Goal: Use online tool/utility: Utilize a website feature to perform a specific function

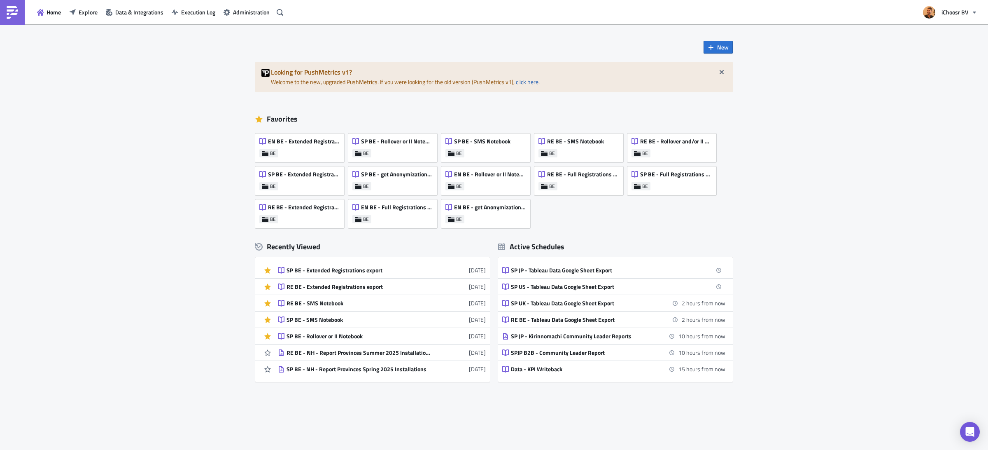
click at [185, 114] on div "New Looking for PushMetrics v1? Welcome to the new, upgraded PushMetrics. If yo…" at bounding box center [494, 244] width 988 height 440
click at [723, 73] on icon "button" at bounding box center [721, 72] width 7 height 7
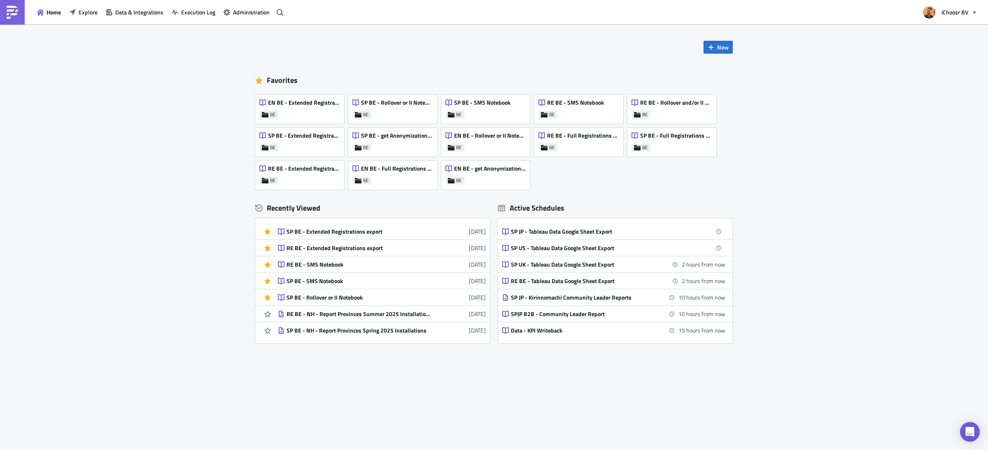
click at [758, 94] on div "New Favorites EN BE - Extended Registrations export BE SP BE - Rollover or II N…" at bounding box center [494, 236] width 988 height 425
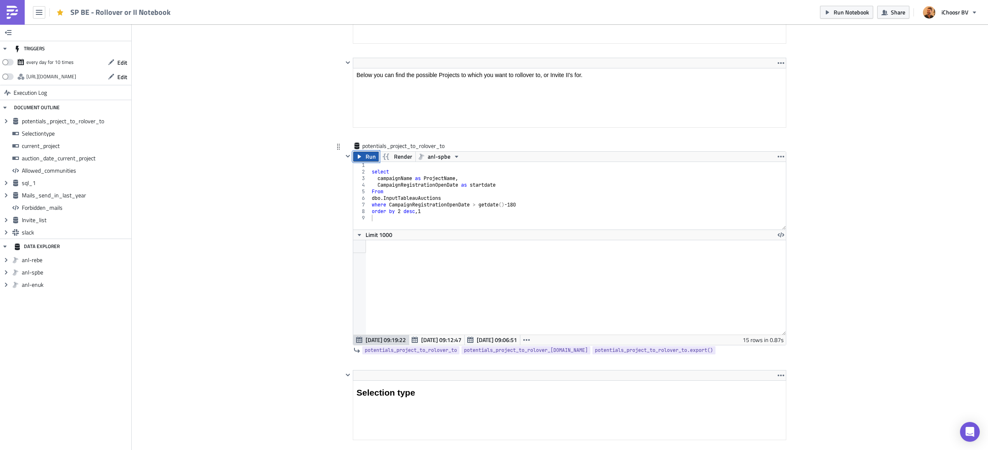
click at [363, 160] on button "Run" at bounding box center [366, 156] width 26 height 10
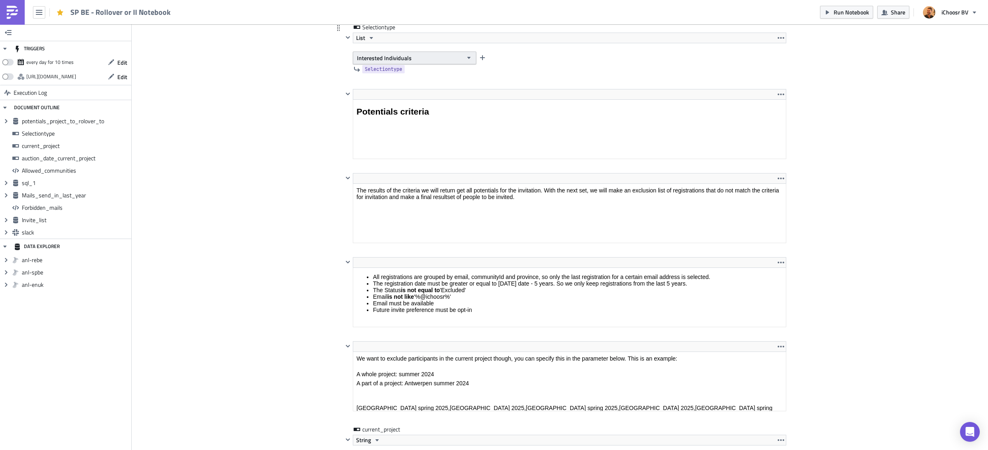
click at [411, 63] on button "Interested Individuals" at bounding box center [414, 57] width 123 height 13
click at [410, 74] on div "Rollover" at bounding box center [392, 74] width 68 height 8
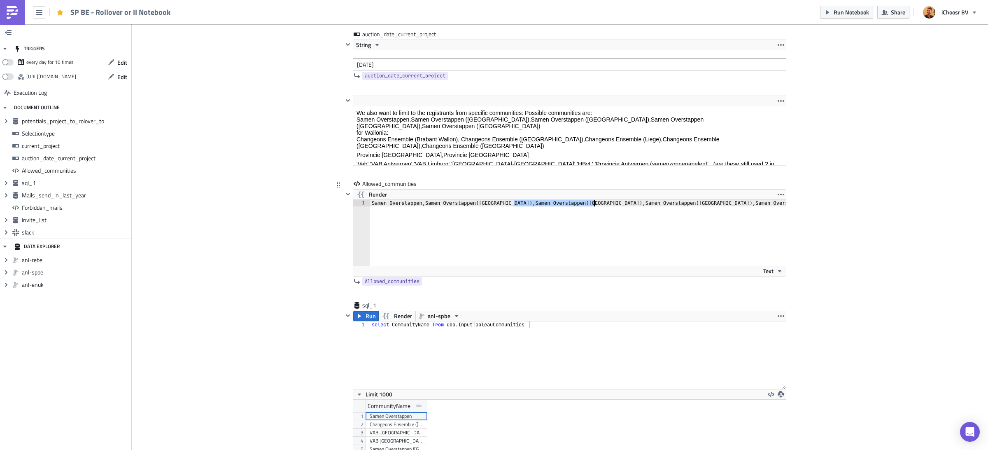
drag, startPoint x: 515, startPoint y: 206, endPoint x: 593, endPoint y: 205, distance: 78.2
click at [593, 205] on div "Samen Overstappen,Samen Overstappen ( [GEOGRAPHIC_DATA] ) ,Samen Overstappen ( …" at bounding box center [666, 239] width 593 height 79
click at [598, 206] on div "Samen Overstappen,Samen Overstappen ( [GEOGRAPHIC_DATA] ) ,Samen Overstappen ( …" at bounding box center [666, 239] width 593 height 79
paste textarea "Limburg)Samen Overstappen ("
click at [662, 205] on div "Samen Overstappen,Samen Overstappen ( Antwerpen ) ,Samen Overstappen ( Limburg …" at bounding box center [706, 239] width 673 height 79
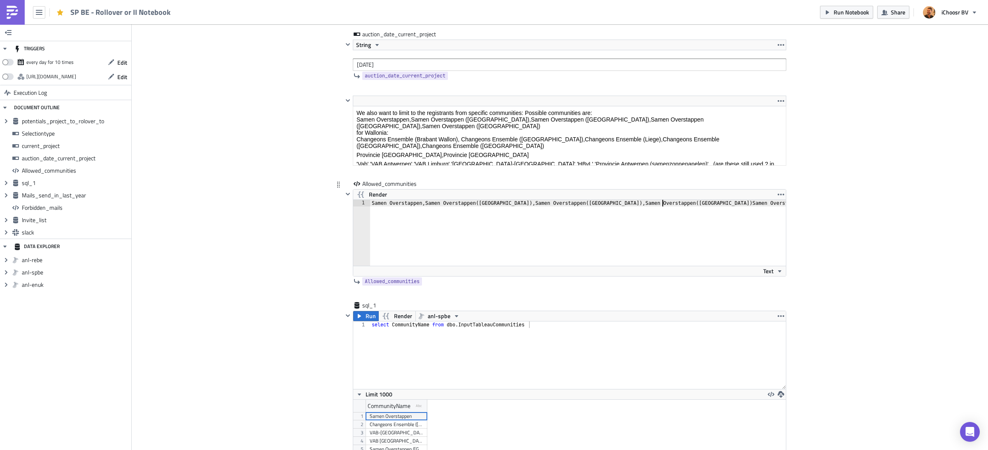
click at [662, 205] on div "Samen Overstappen,Samen Overstappen ( Antwerpen ) ,Samen Overstappen ( Limburg …" at bounding box center [706, 239] width 673 height 79
type textarea "Samen Overstappen,Samen Overstappen (Antwerpen),Samen Overstappen (Limburg),Sam…"
click at [860, 196] on div "Cover Image BE Execution Log SP BE - Rollover or II Notebook <p>This notebook i…" at bounding box center [560, 406] width 856 height 3701
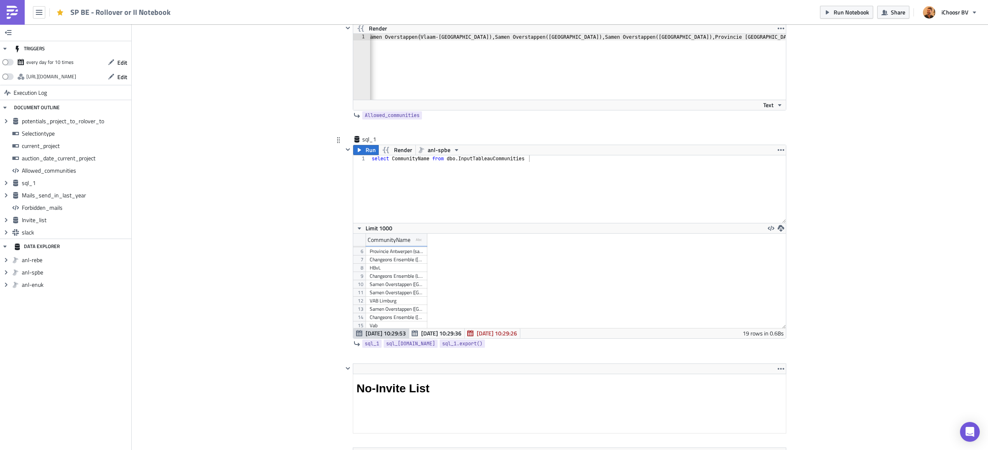
scroll to position [42, 0]
drag, startPoint x: 427, startPoint y: 240, endPoint x: 472, endPoint y: 242, distance: 44.5
click at [465, 242] on div at bounding box center [464, 239] width 1 height 13
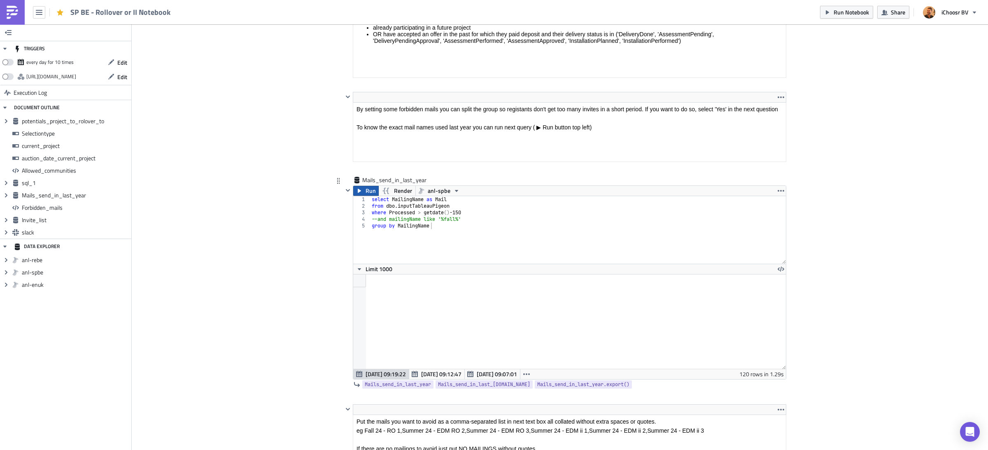
click at [368, 196] on span "Run" at bounding box center [371, 191] width 10 height 10
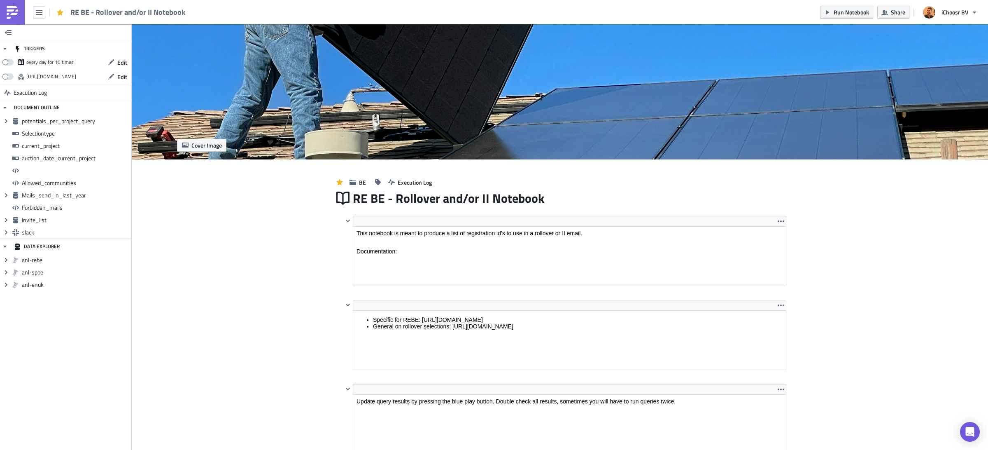
scroll to position [94, 442]
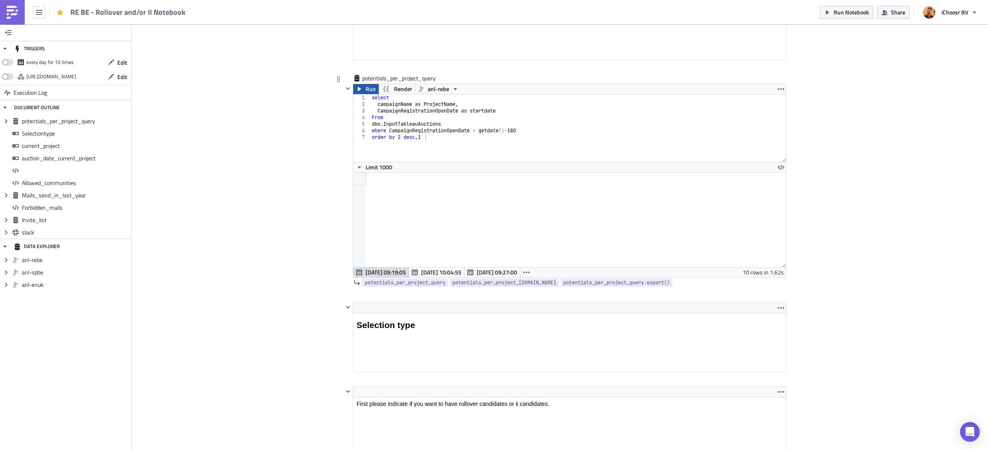
click at [373, 92] on span "Run" at bounding box center [371, 89] width 10 height 10
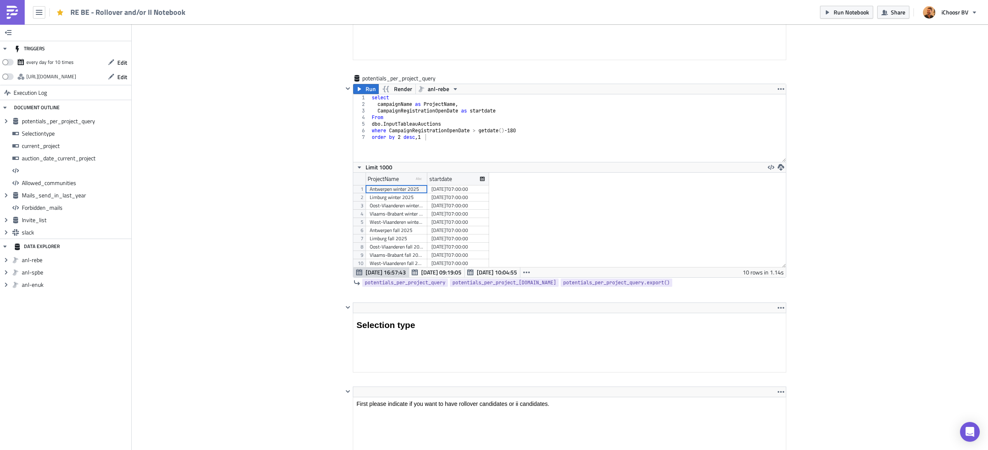
scroll to position [94, 432]
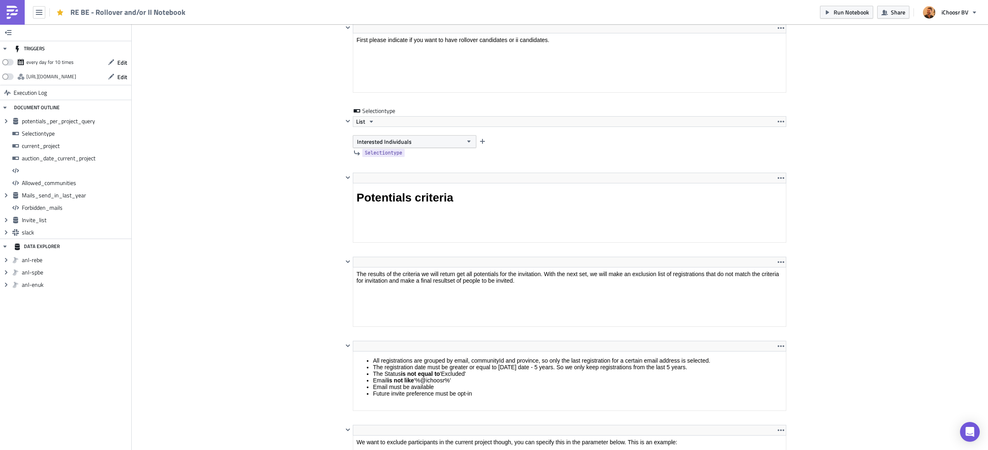
scroll to position [851, 0]
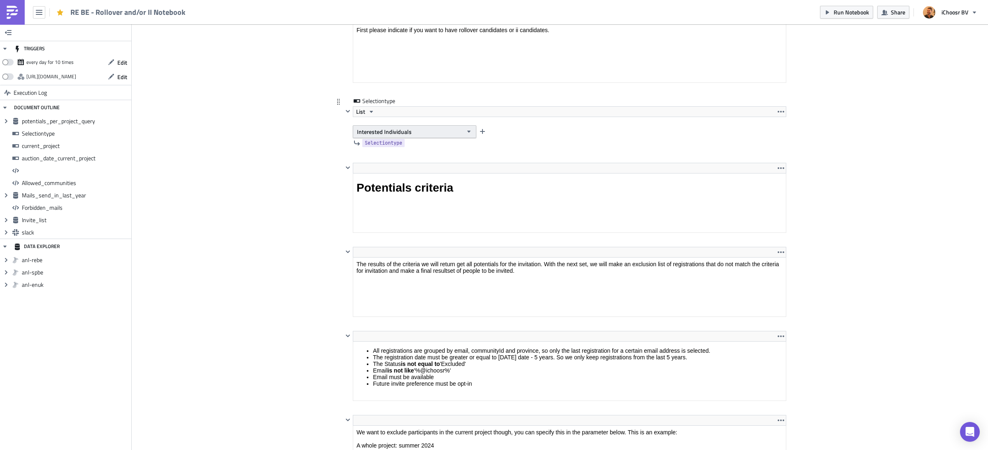
click at [373, 138] on button "Interested Individuals" at bounding box center [414, 131] width 123 height 13
click at [373, 147] on div "Rolllover" at bounding box center [392, 148] width 68 height 8
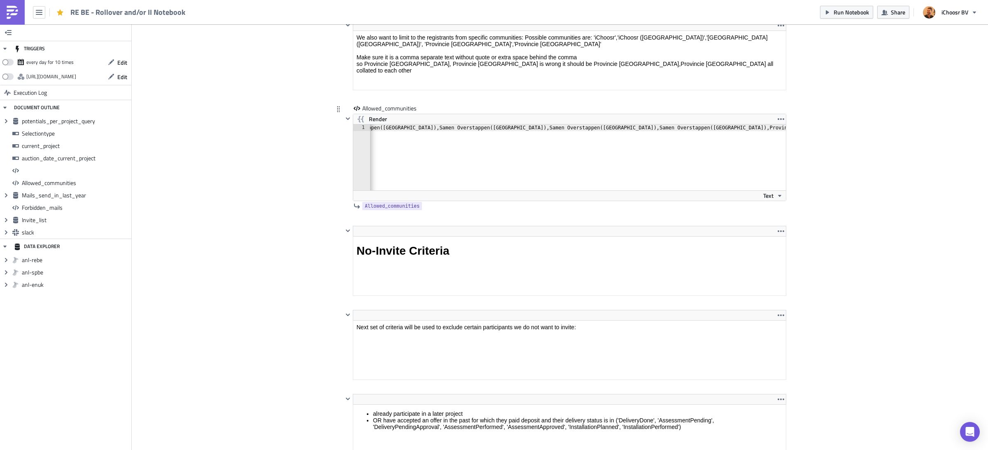
scroll to position [0, 91]
drag, startPoint x: 501, startPoint y: 132, endPoint x: 423, endPoint y: 132, distance: 78.6
click at [423, 132] on div "Samen Overstappen,Samen Overstappen ( [GEOGRAPHIC_DATA] ) ,Samen Overstappen ( …" at bounding box center [574, 163] width 593 height 79
click at [506, 130] on div "Samen Overstappen,Samen Overstappen ( [GEOGRAPHIC_DATA] ) ,Samen Overstappen ( …" at bounding box center [574, 163] width 593 height 79
paste textarea "Limburg)Samen Overstappen ("
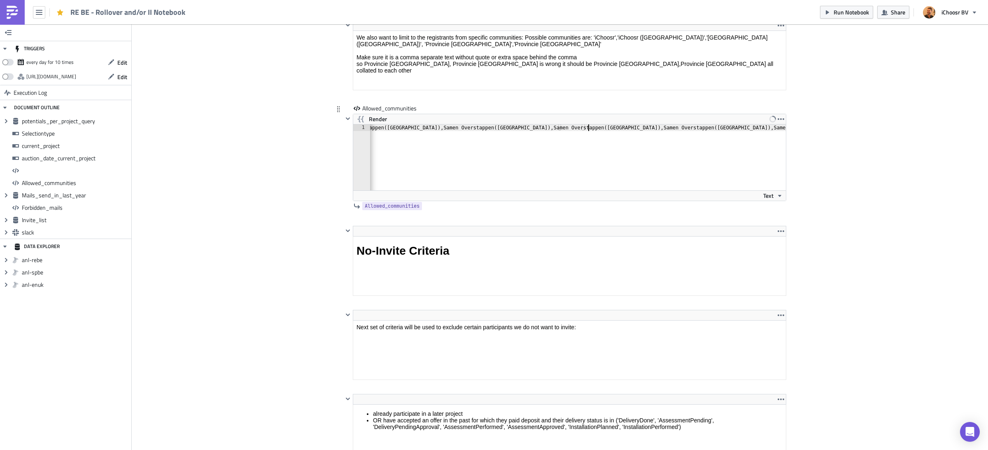
scroll to position [0, 26]
click at [567, 131] on div "Samen Overstappen,Samen Overstappen ( [GEOGRAPHIC_DATA] ) ,Samen Overstappen ( …" at bounding box center [616, 163] width 676 height 79
type textarea "Samen Overstappen,Samen Overstappen ([GEOGRAPHIC_DATA]),Samen Overstappen ([GEO…"
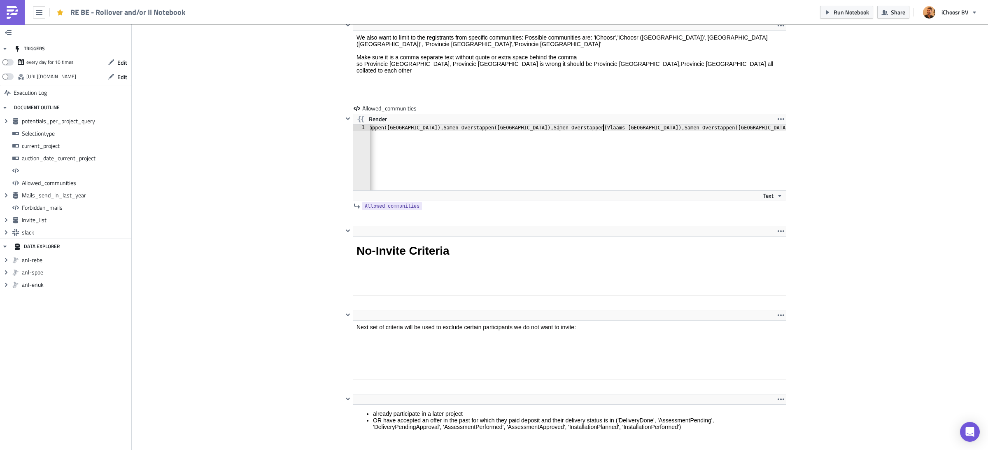
click at [265, 189] on div "Cover Image BE Execution Log RE BE - Rollover and/or II Notebook <p>This notebo…" at bounding box center [560, 258] width 856 height 3557
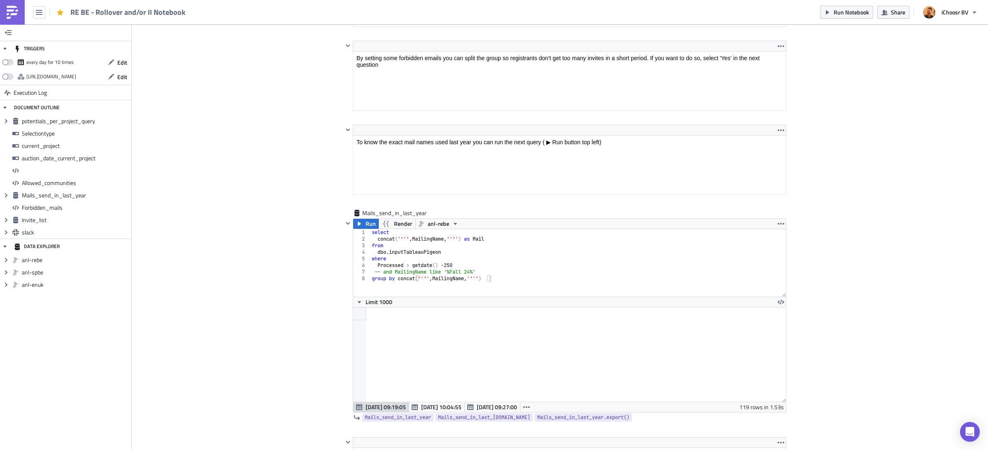
scroll to position [2039, 0]
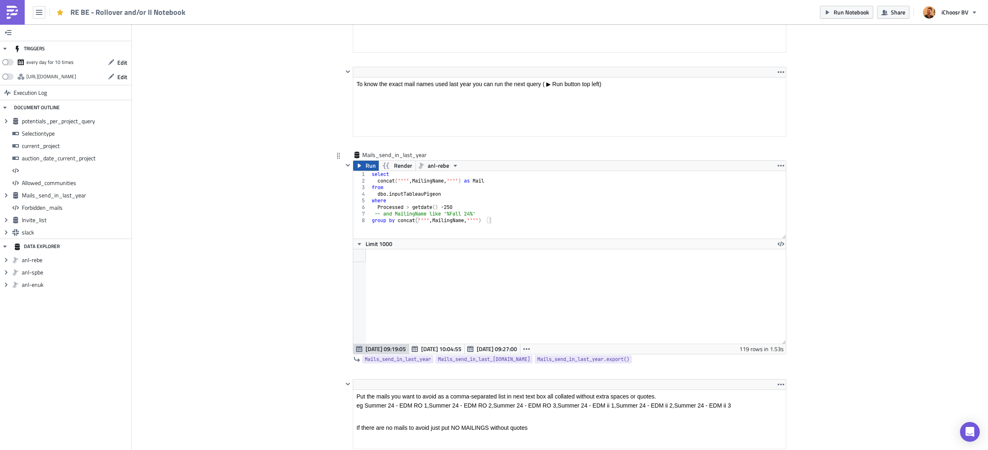
click at [363, 169] on icon "button" at bounding box center [359, 165] width 7 height 7
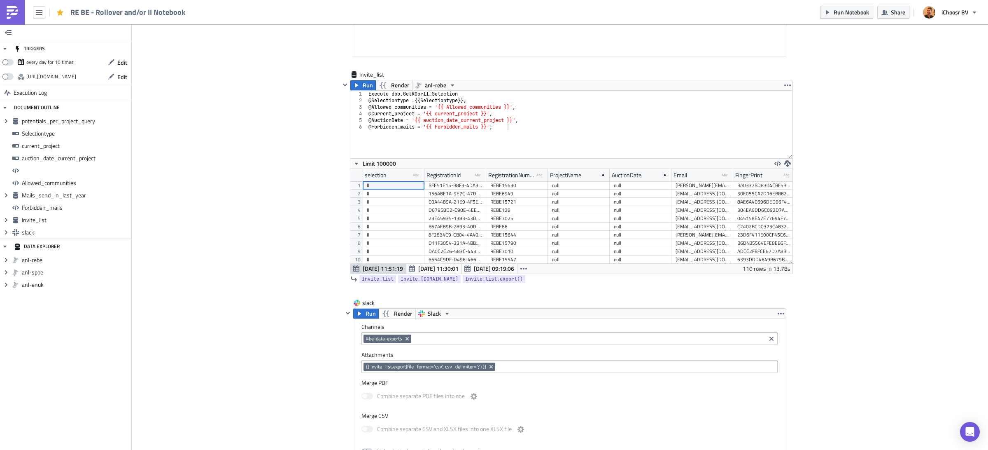
scroll to position [2834, 0]
